Goal: Task Accomplishment & Management: Manage account settings

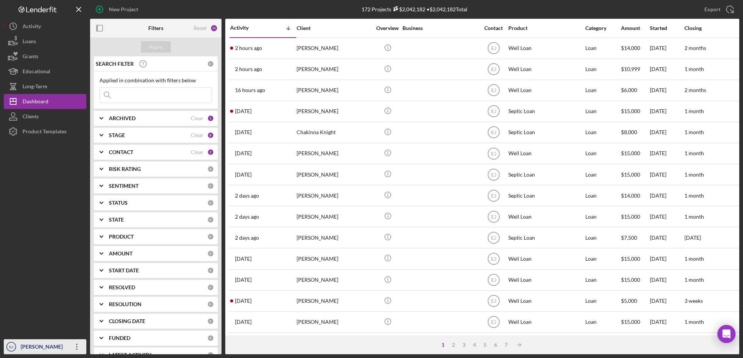
click at [30, 344] on div "[PERSON_NAME]" at bounding box center [43, 347] width 49 height 17
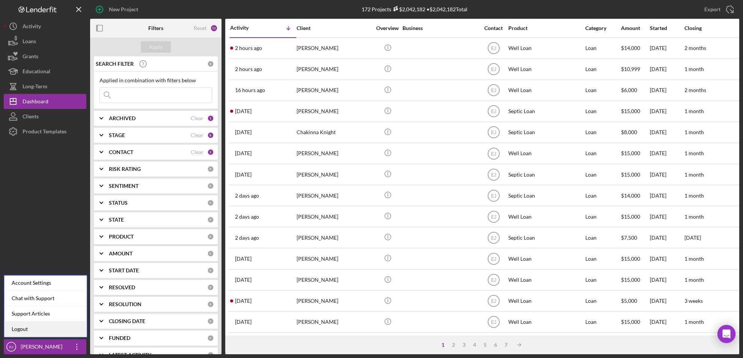
click at [25, 333] on link "Logout" at bounding box center [45, 328] width 83 height 15
